Goal: Find specific page/section: Find specific page/section

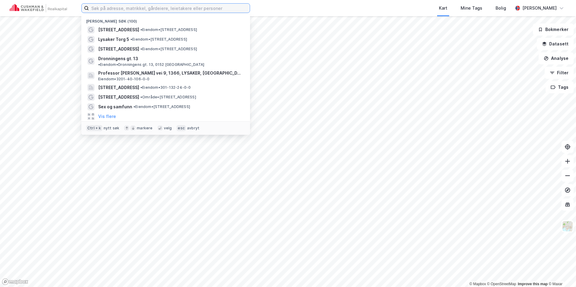
click at [149, 9] on input at bounding box center [169, 8] width 161 height 9
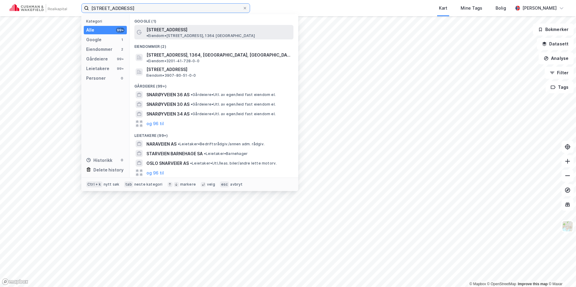
type input "[STREET_ADDRESS]"
click at [173, 32] on span "[STREET_ADDRESS]" at bounding box center [166, 29] width 41 height 7
